Goal: Task Accomplishment & Management: Use online tool/utility

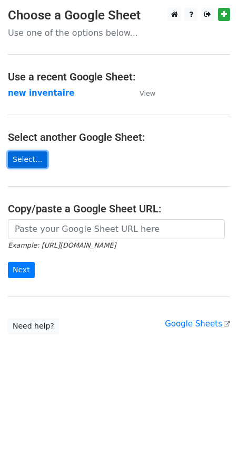
click at [30, 157] on link "Select..." at bounding box center [27, 159] width 39 height 16
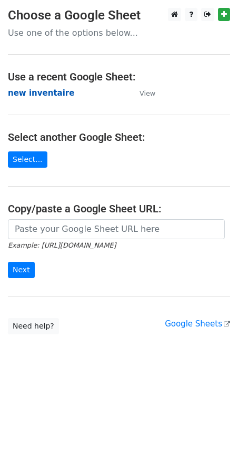
click at [48, 95] on strong "new inventaire" at bounding box center [41, 92] width 66 height 9
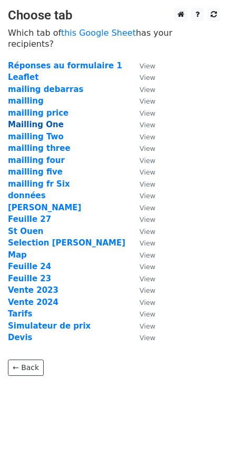
click at [37, 120] on strong "Mailling One" at bounding box center [36, 124] width 56 height 9
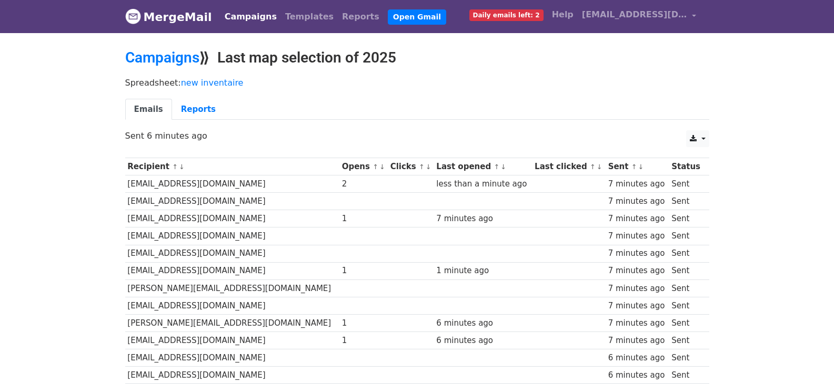
click at [425, 168] on link "↓" at bounding box center [428, 167] width 6 height 8
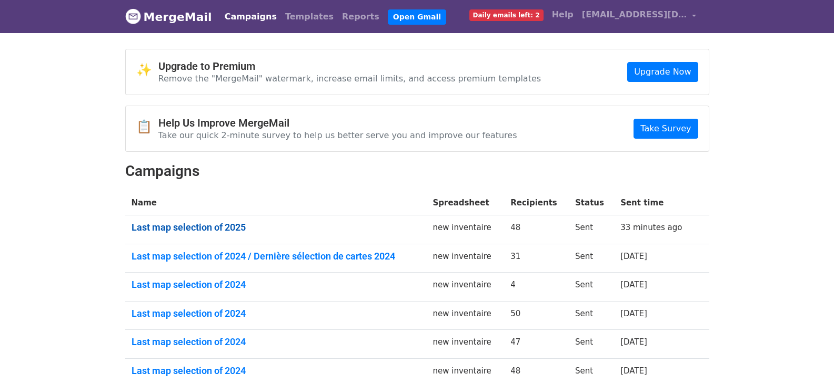
click at [219, 227] on link "Last map selection of 2025" at bounding box center [275, 228] width 289 height 12
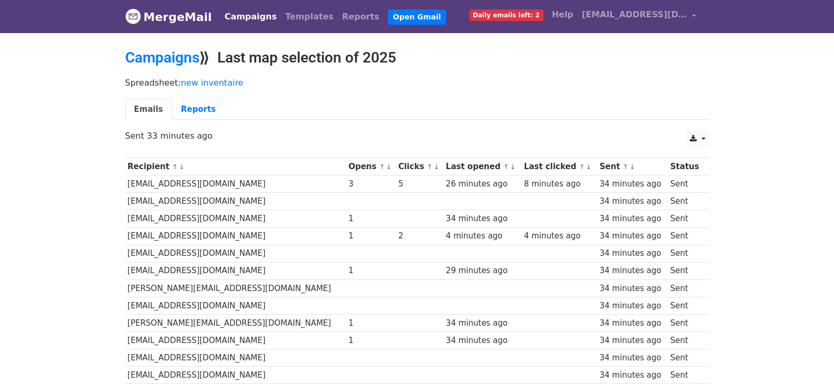
click at [433, 168] on link "↓" at bounding box center [436, 167] width 6 height 8
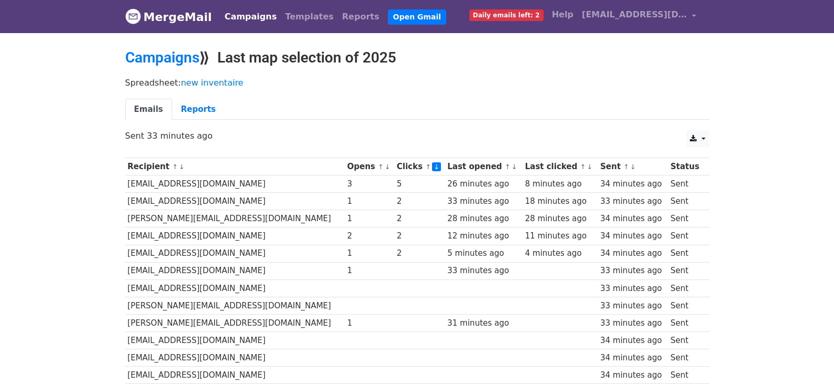
click at [384, 167] on link "↓" at bounding box center [387, 167] width 6 height 8
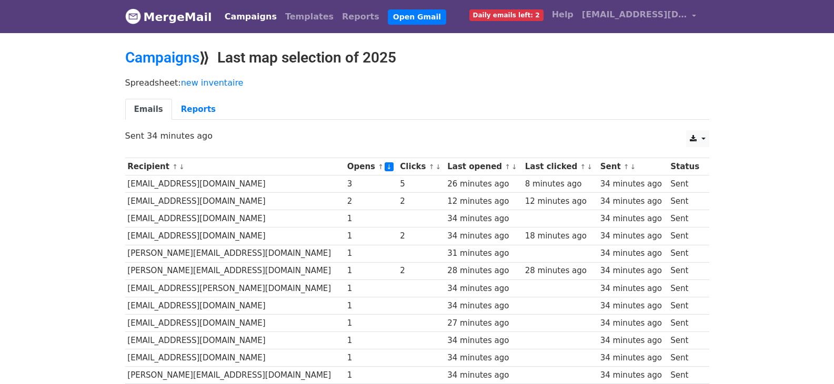
click at [435, 168] on link "↓" at bounding box center [438, 167] width 6 height 8
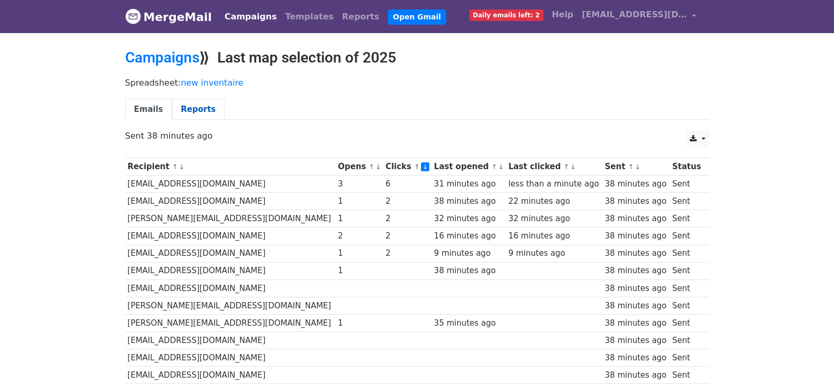
click at [190, 109] on link "Reports" at bounding box center [198, 110] width 53 height 22
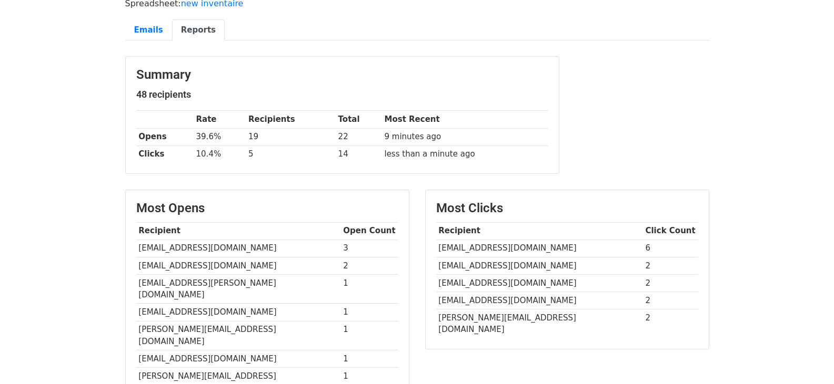
scroll to position [79, 0]
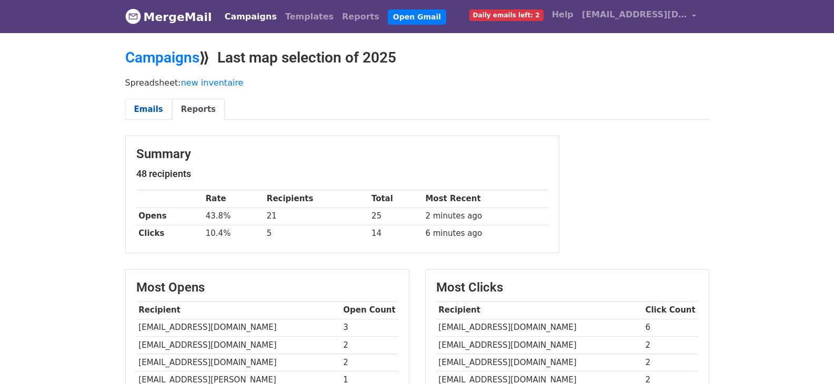
click at [134, 113] on link "Emails" at bounding box center [148, 110] width 47 height 22
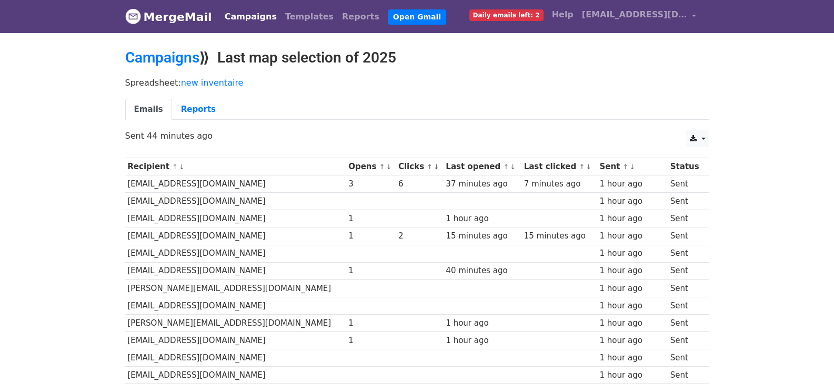
click at [433, 169] on link "↓" at bounding box center [436, 167] width 6 height 8
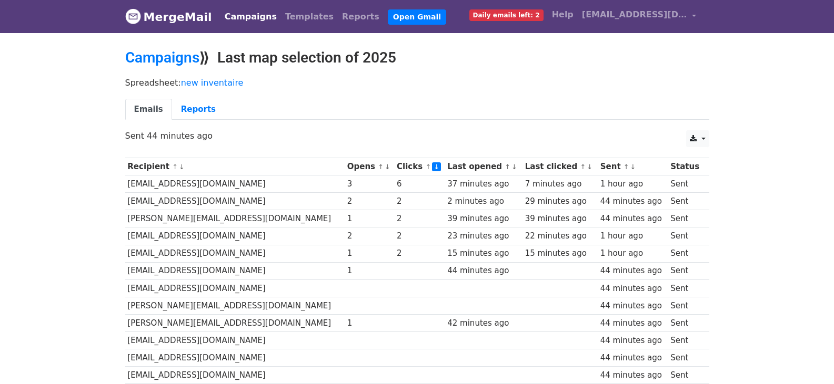
click at [586, 168] on link "↓" at bounding box center [589, 167] width 6 height 8
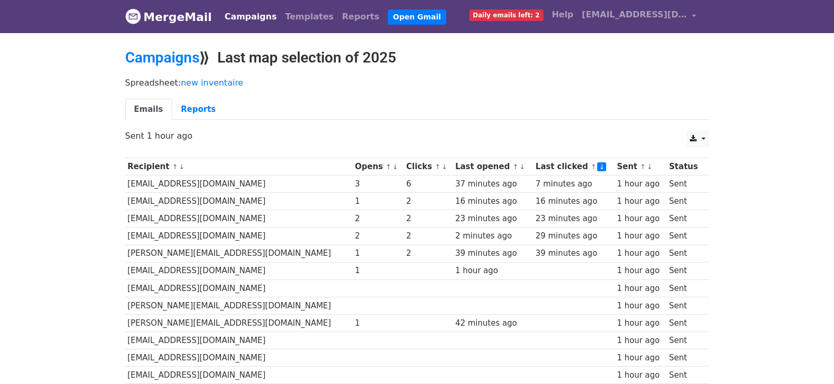
click at [597, 169] on link "↓" at bounding box center [601, 167] width 9 height 9
click at [519, 168] on link "↓" at bounding box center [522, 167] width 6 height 8
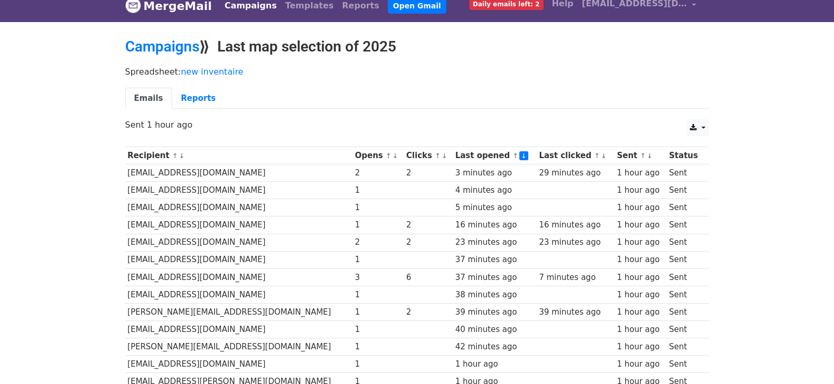
scroll to position [13, 0]
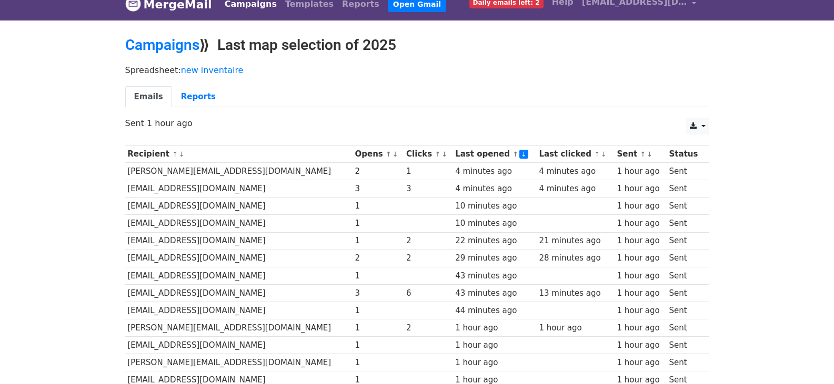
click at [519, 155] on link "↓" at bounding box center [523, 154] width 9 height 9
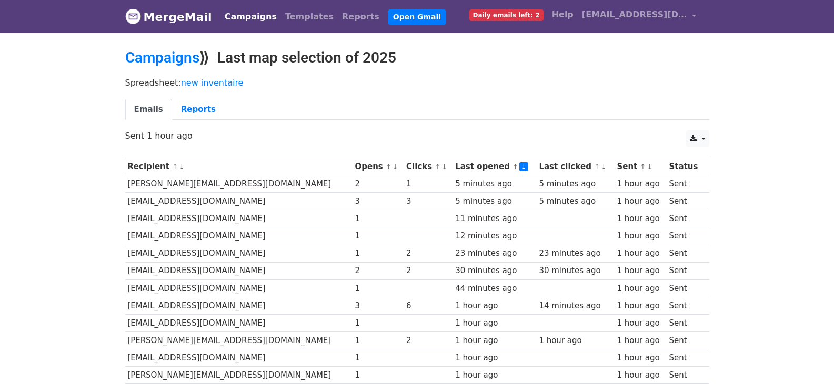
click at [512, 165] on link "↑" at bounding box center [515, 167] width 6 height 8
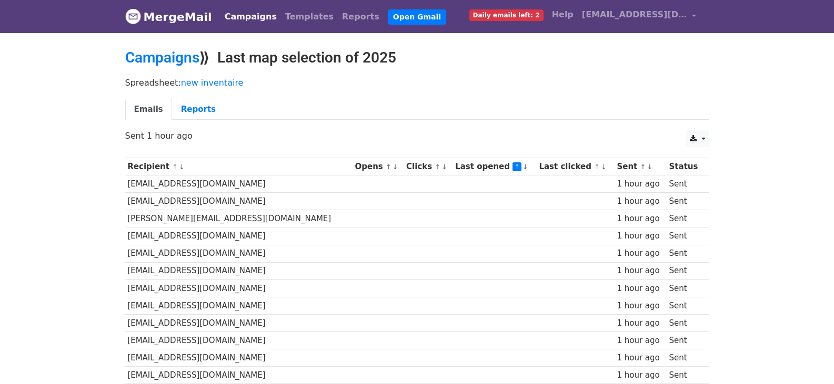
click at [522, 167] on link "↓" at bounding box center [525, 167] width 6 height 8
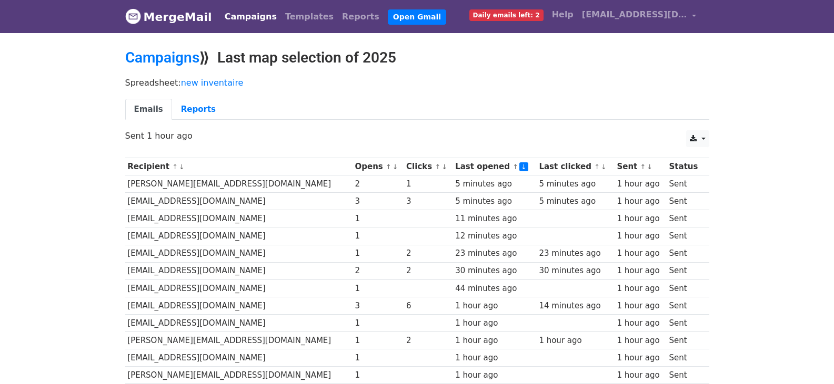
click at [441, 168] on link "↓" at bounding box center [444, 167] width 6 height 8
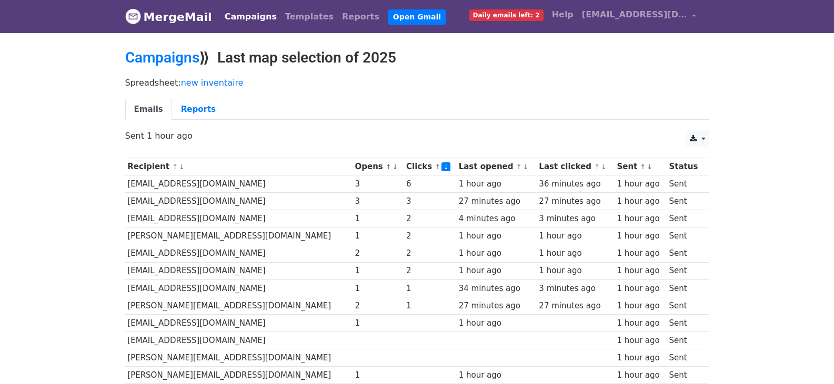
click at [522, 170] on link "↓" at bounding box center [525, 167] width 6 height 8
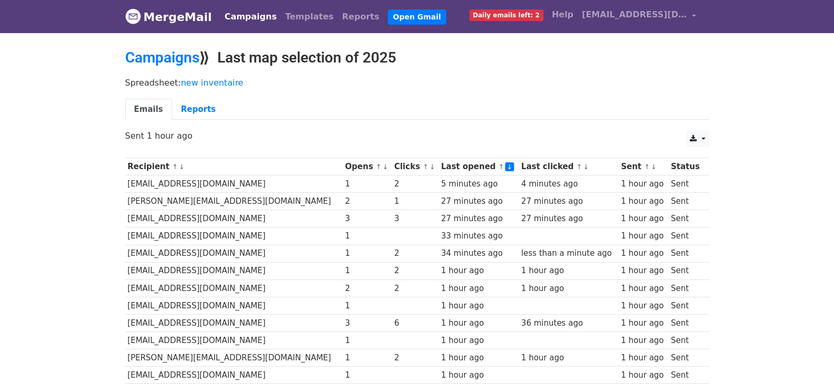
click at [583, 169] on link "↓" at bounding box center [586, 167] width 6 height 8
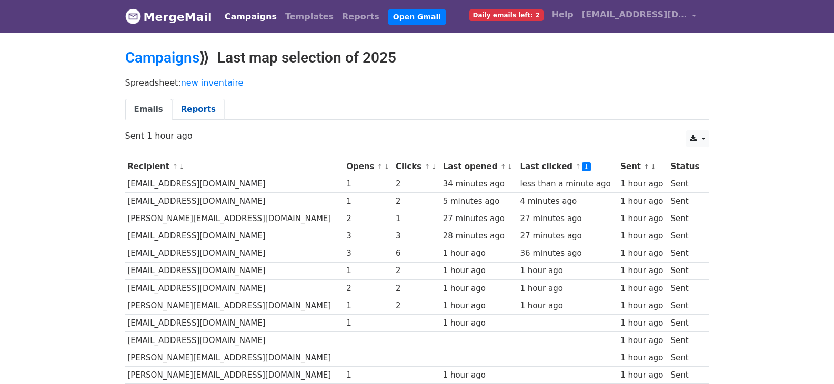
click at [185, 104] on link "Reports" at bounding box center [198, 110] width 53 height 22
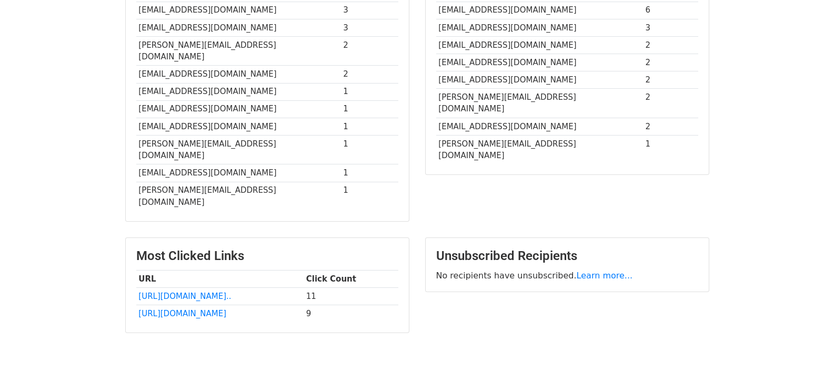
scroll to position [327, 0]
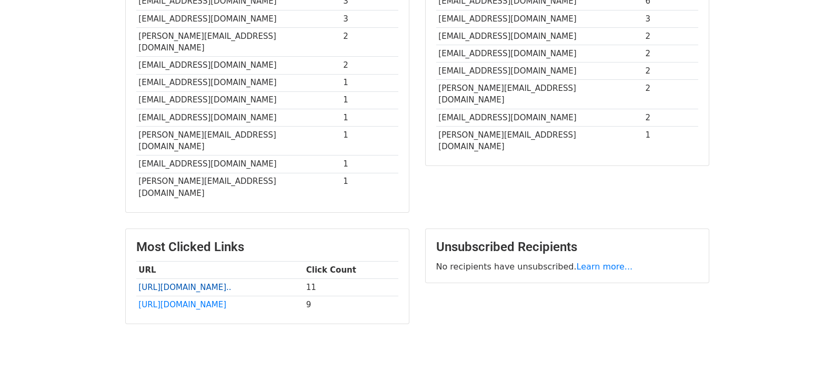
click at [227, 283] on link "[URL][DOMAIN_NAME].." at bounding box center [184, 287] width 93 height 9
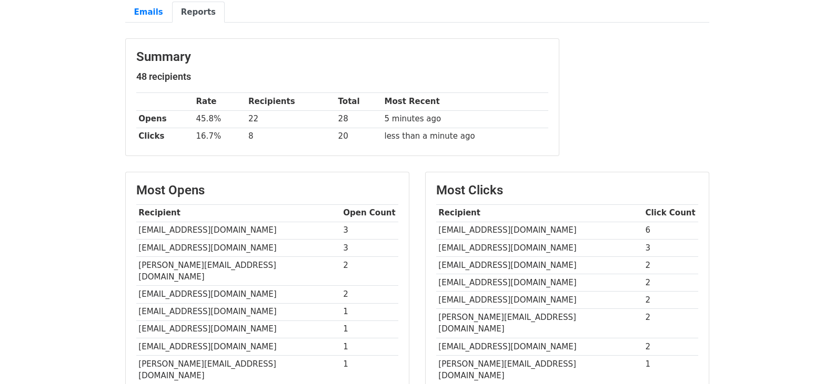
scroll to position [0, 0]
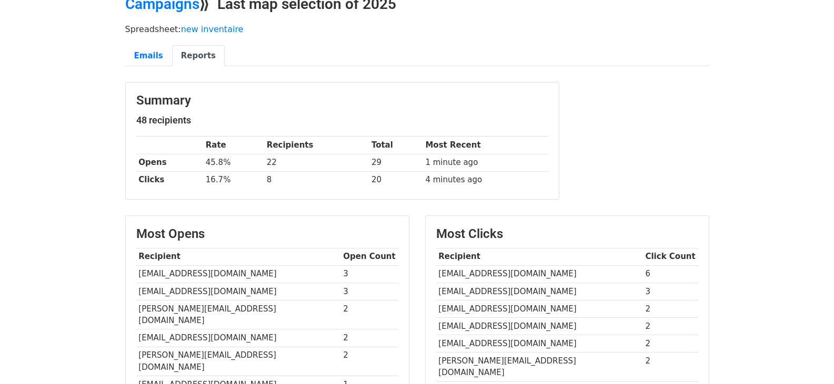
scroll to position [54, 0]
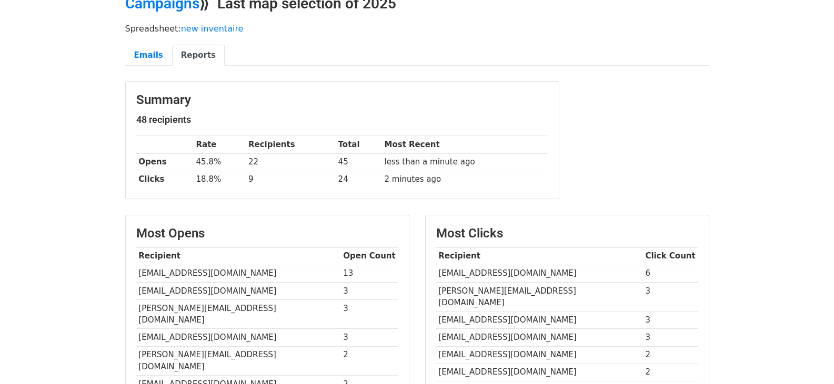
click at [772, 138] on body "MergeMail Campaigns Templates Reports Open Gmail Daily emails left: 2 Help [EMA…" at bounding box center [417, 292] width 834 height 692
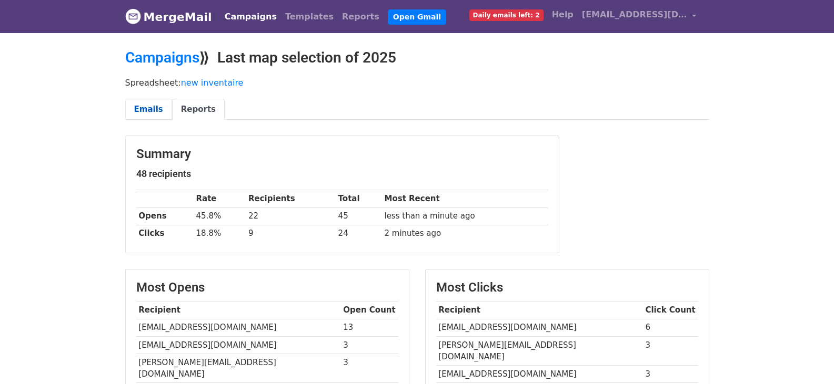
click at [147, 105] on link "Emails" at bounding box center [148, 110] width 47 height 22
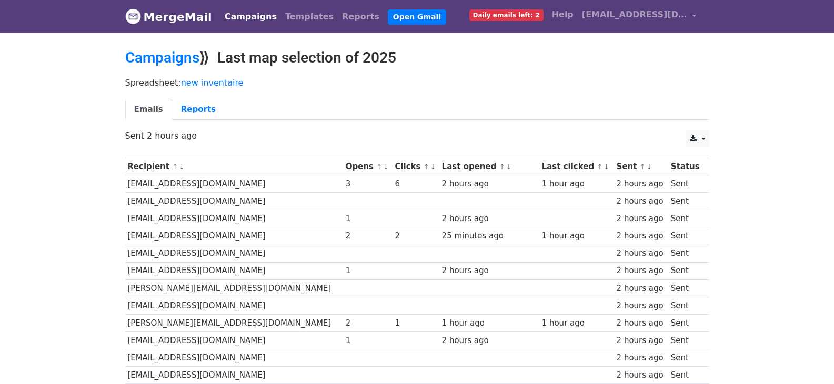
click at [505, 167] on link "↓" at bounding box center [508, 167] width 6 height 8
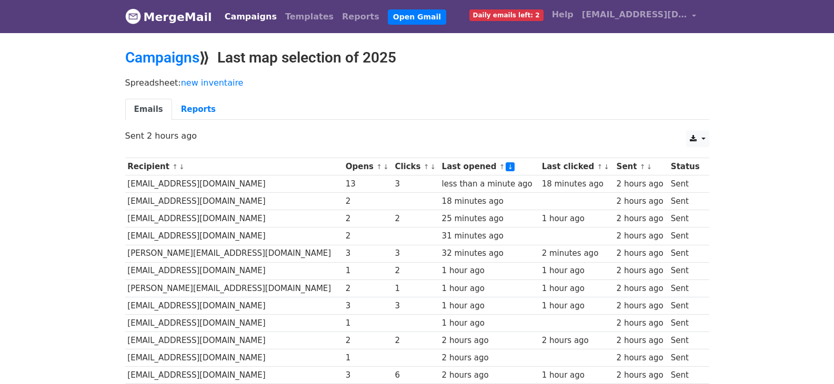
click at [430, 168] on link "↓" at bounding box center [433, 167] width 6 height 8
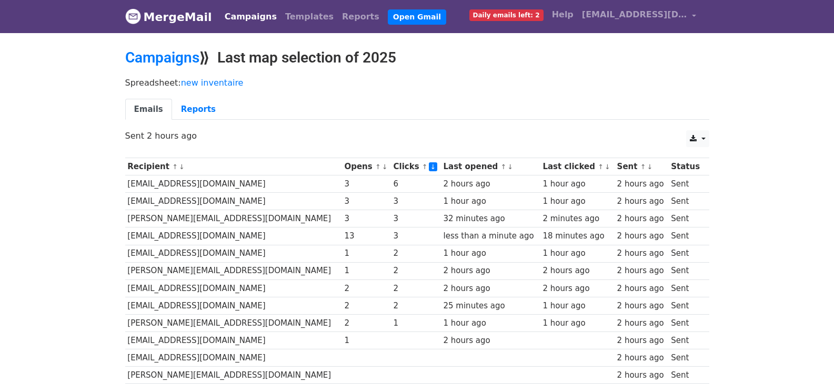
click at [382, 166] on link "↓" at bounding box center [385, 167] width 6 height 8
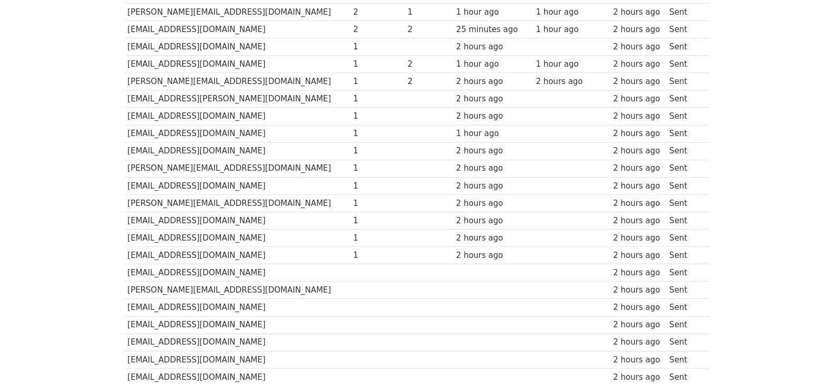
scroll to position [295, 0]
